Goal: Navigation & Orientation: Find specific page/section

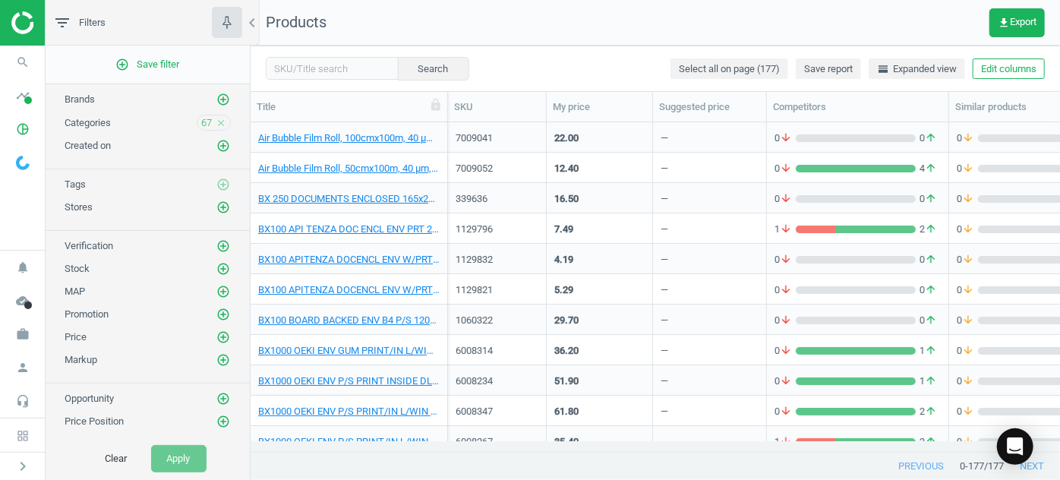
scroll to position [1035, 0]
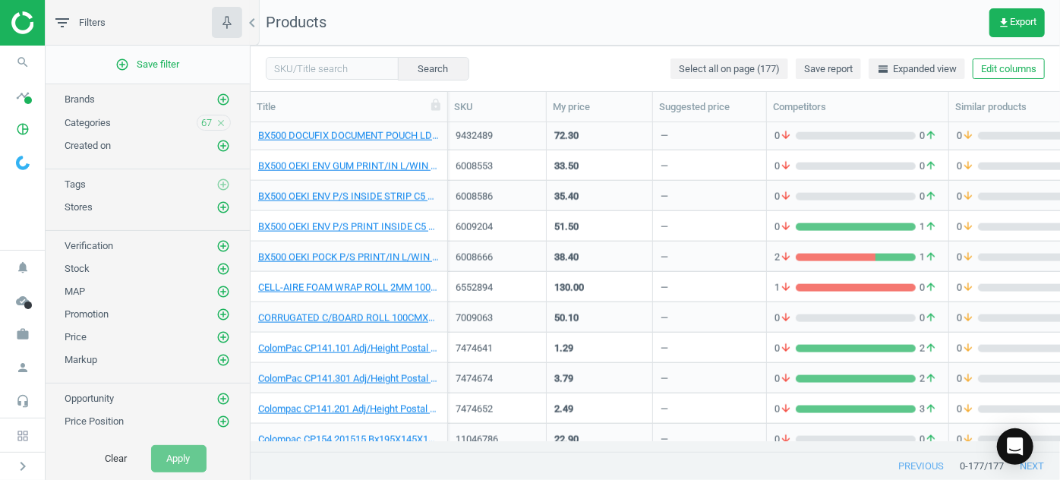
click at [27, 20] on img at bounding box center [65, 22] width 108 height 23
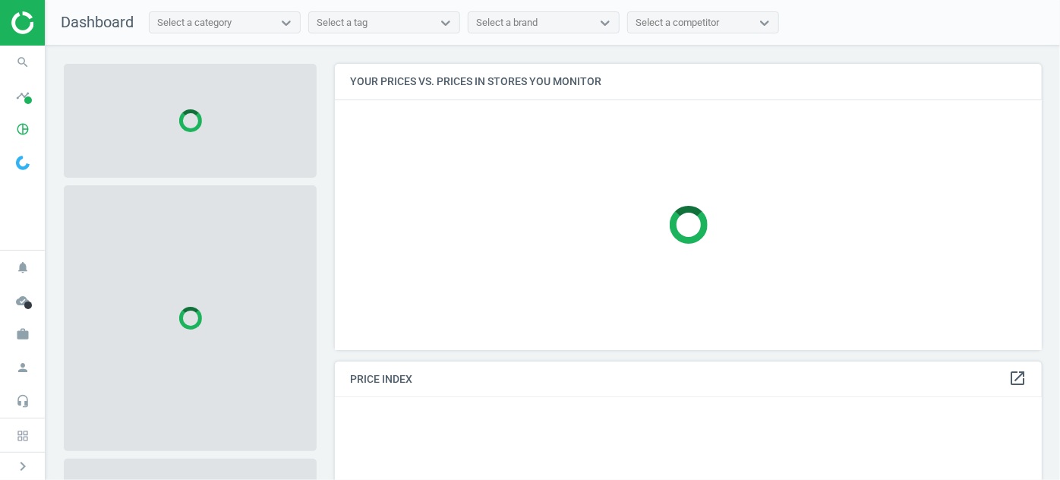
scroll to position [307, 718]
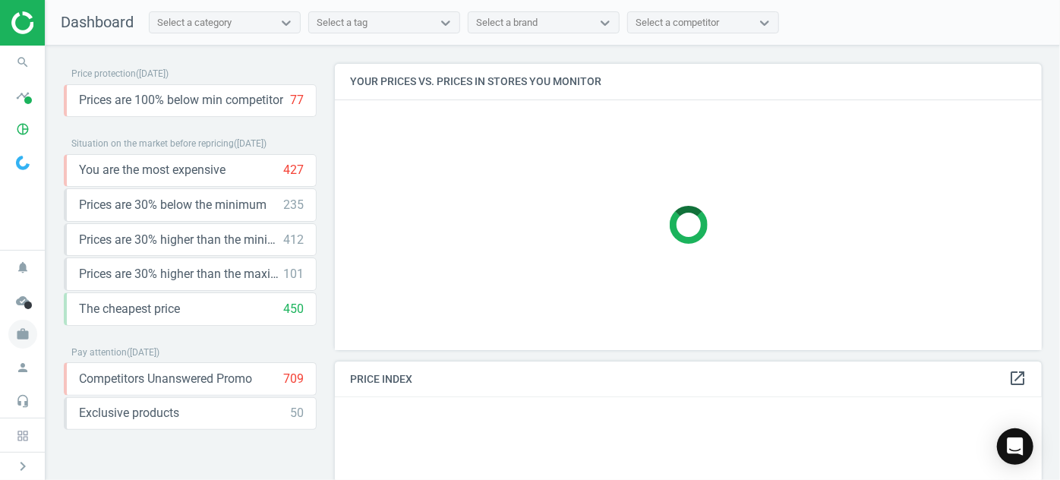
click at [22, 333] on icon "work" at bounding box center [22, 334] width 29 height 29
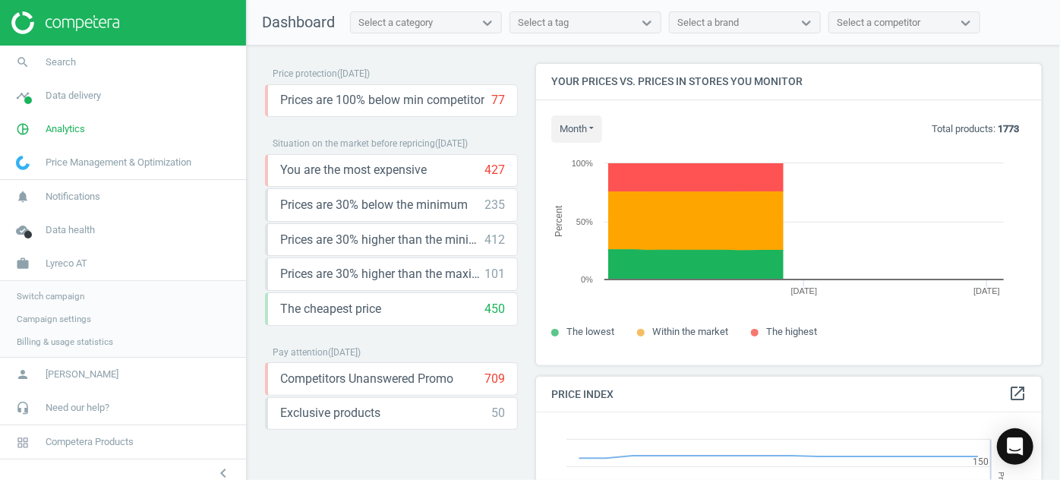
scroll to position [371, 517]
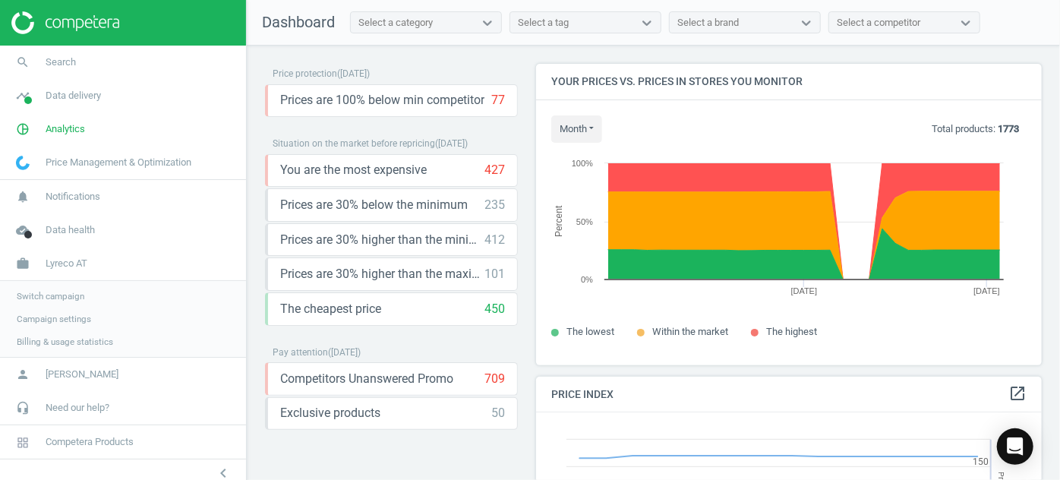
click at [55, 294] on span "Switch campaign" at bounding box center [51, 296] width 68 height 12
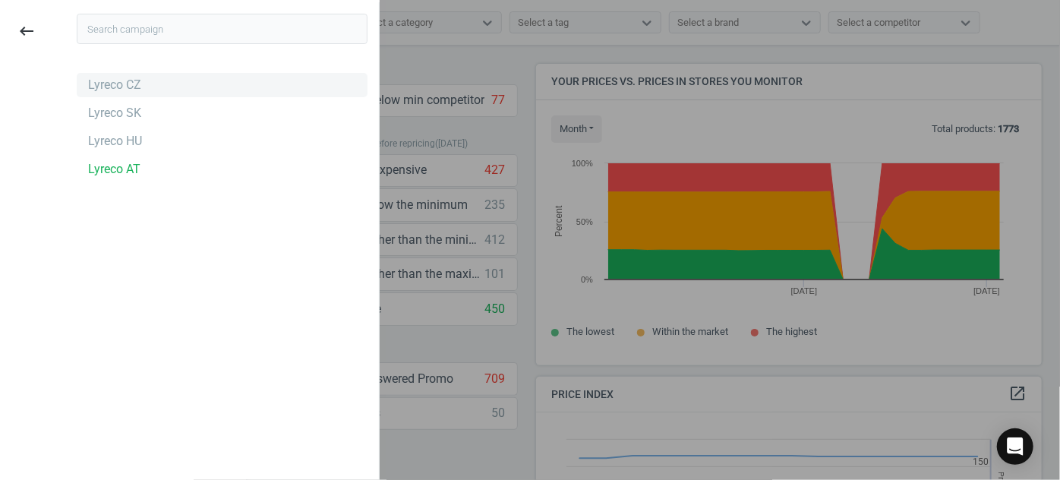
click at [128, 81] on div "Lyreco CZ" at bounding box center [114, 85] width 53 height 17
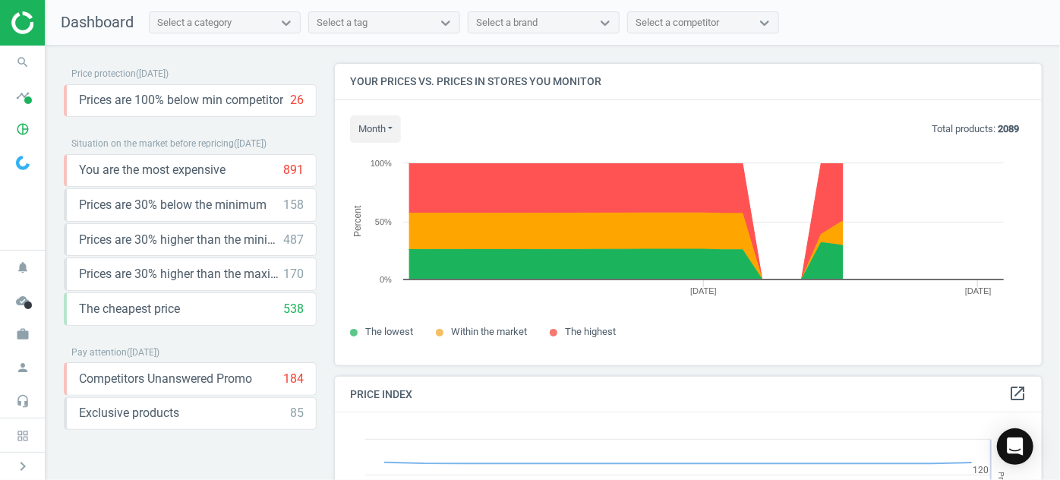
scroll to position [371, 718]
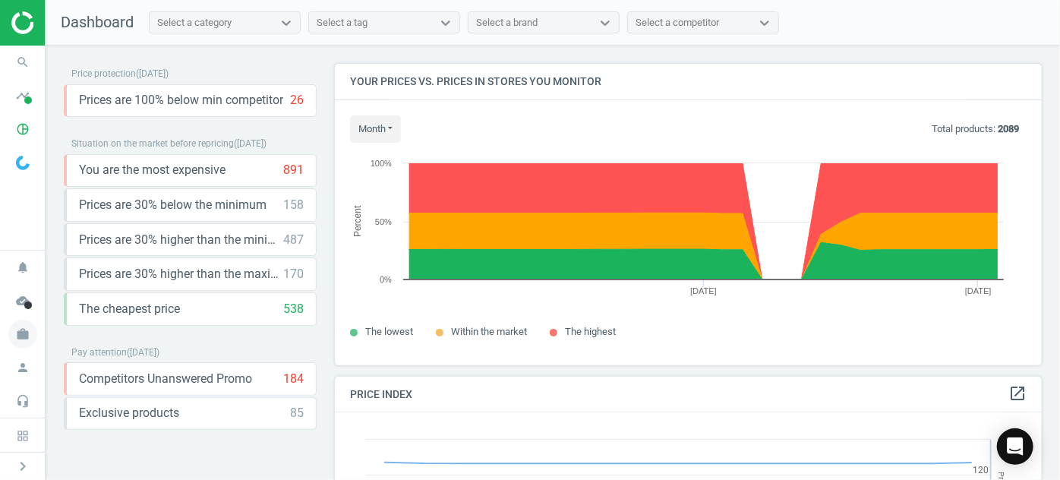
click at [30, 337] on icon "work" at bounding box center [22, 334] width 29 height 29
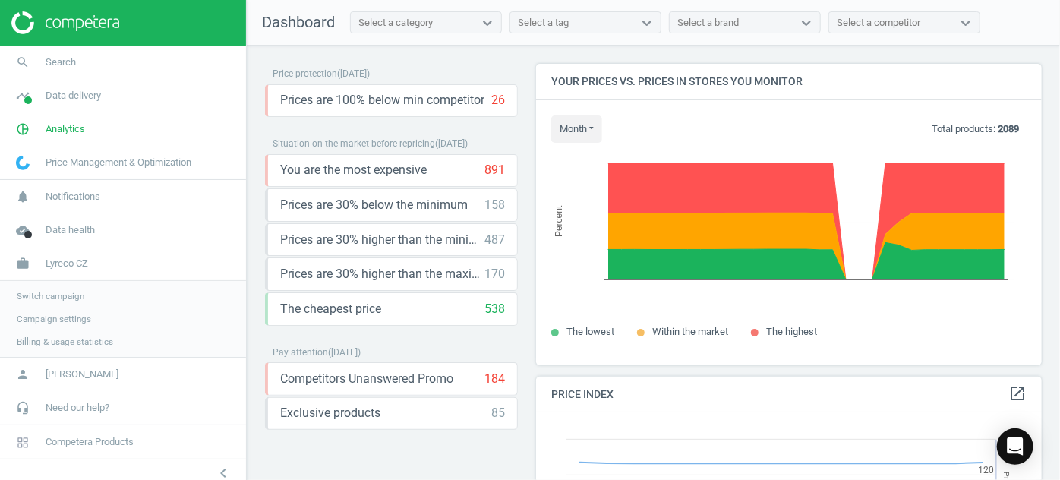
scroll to position [371, 517]
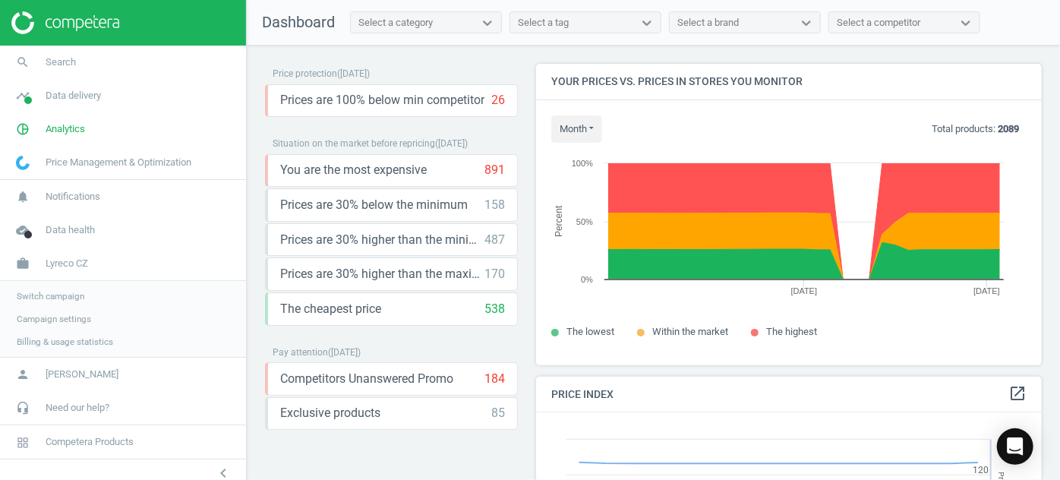
click at [61, 295] on span "Switch campaign" at bounding box center [51, 296] width 68 height 12
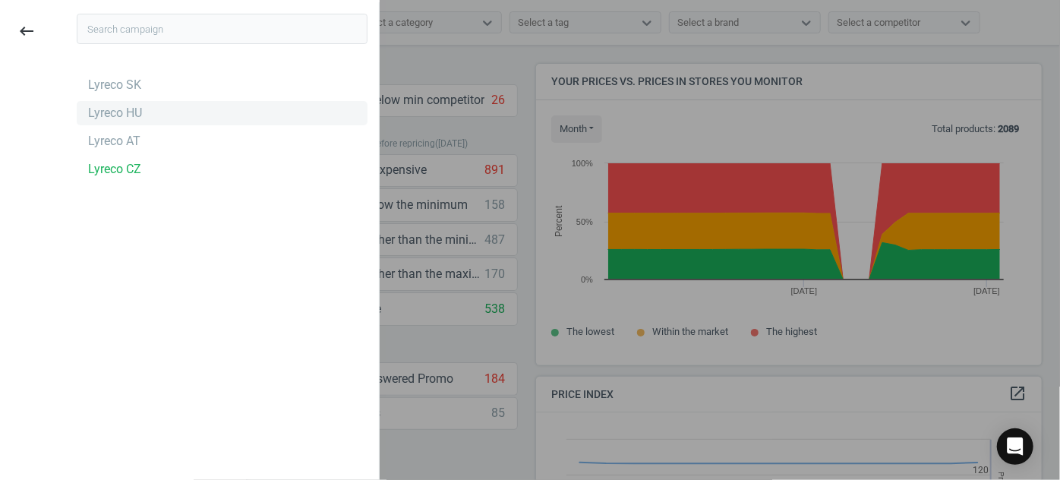
click at [136, 119] on div "Lyreco HU" at bounding box center [115, 113] width 54 height 17
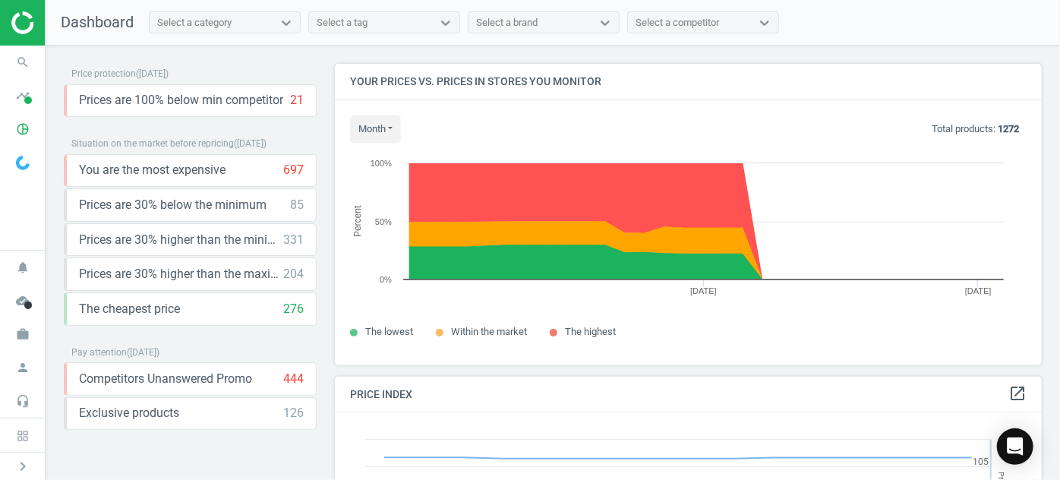
scroll to position [371, 718]
